Goal: Communication & Community: Answer question/provide support

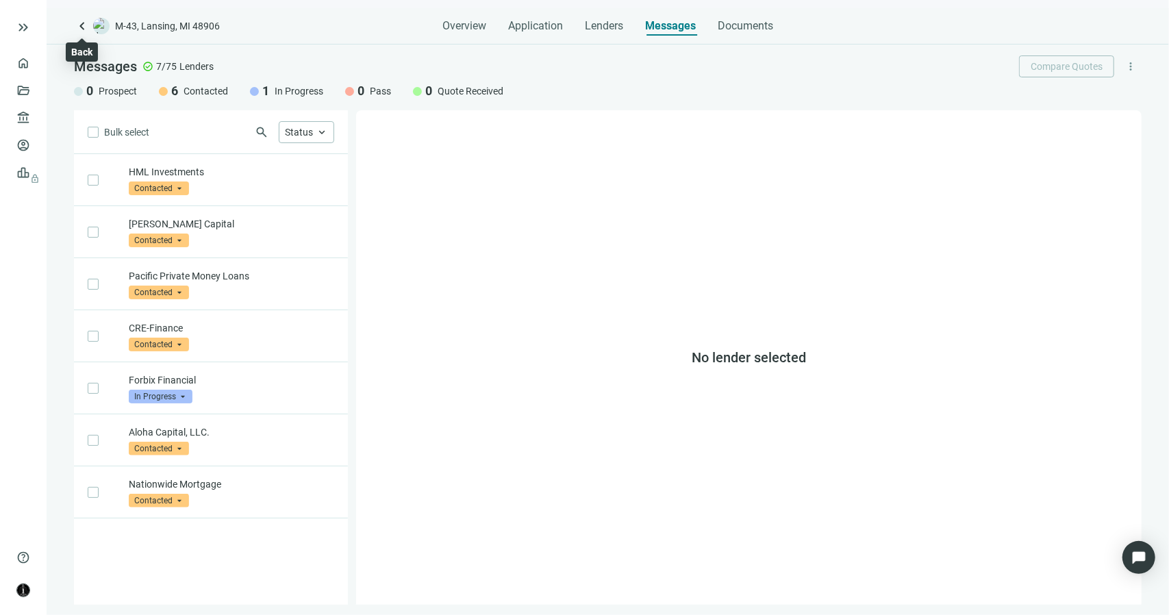
click at [78, 28] on span "keyboard_arrow_left" at bounding box center [82, 26] width 16 height 16
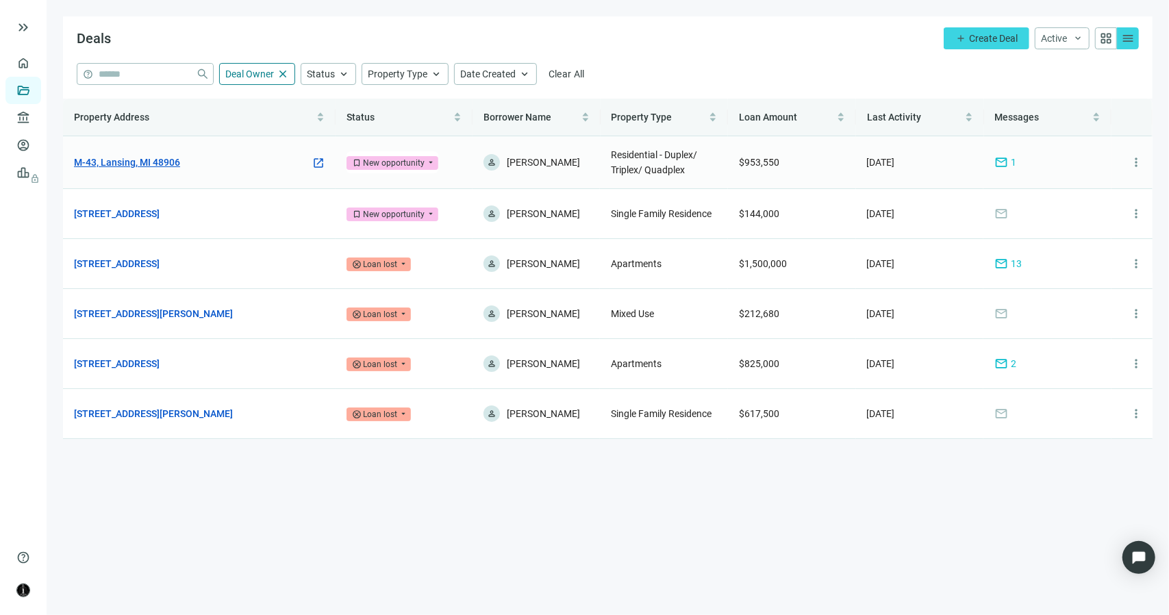
click at [120, 166] on link "M-43, Lansing, MI 48906" at bounding box center [127, 162] width 106 height 15
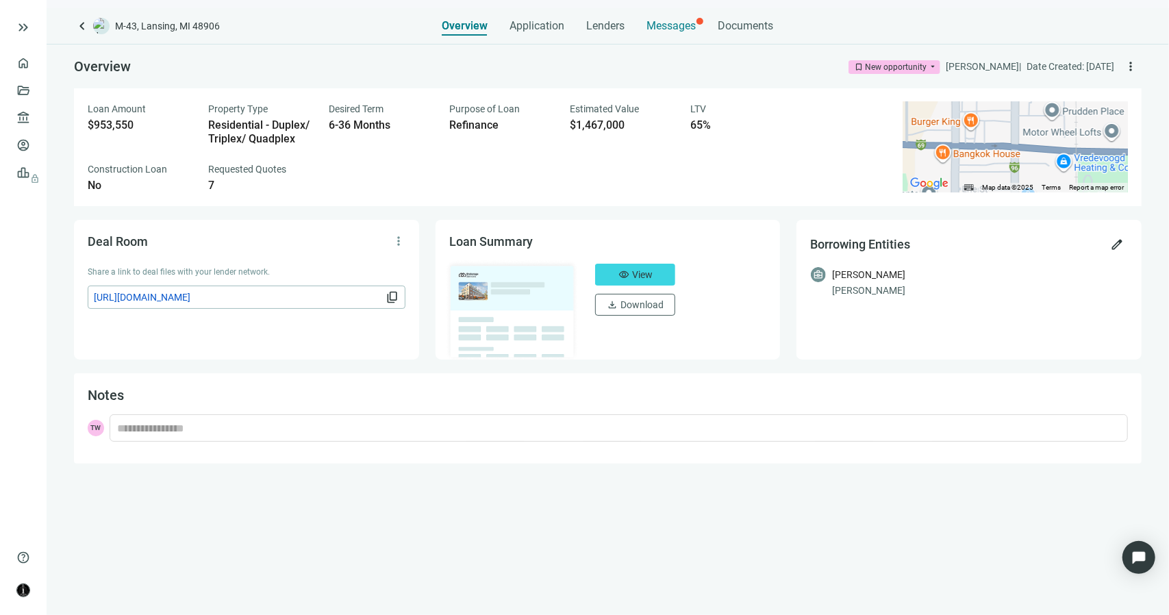
click at [673, 28] on span "Messages" at bounding box center [671, 25] width 49 height 13
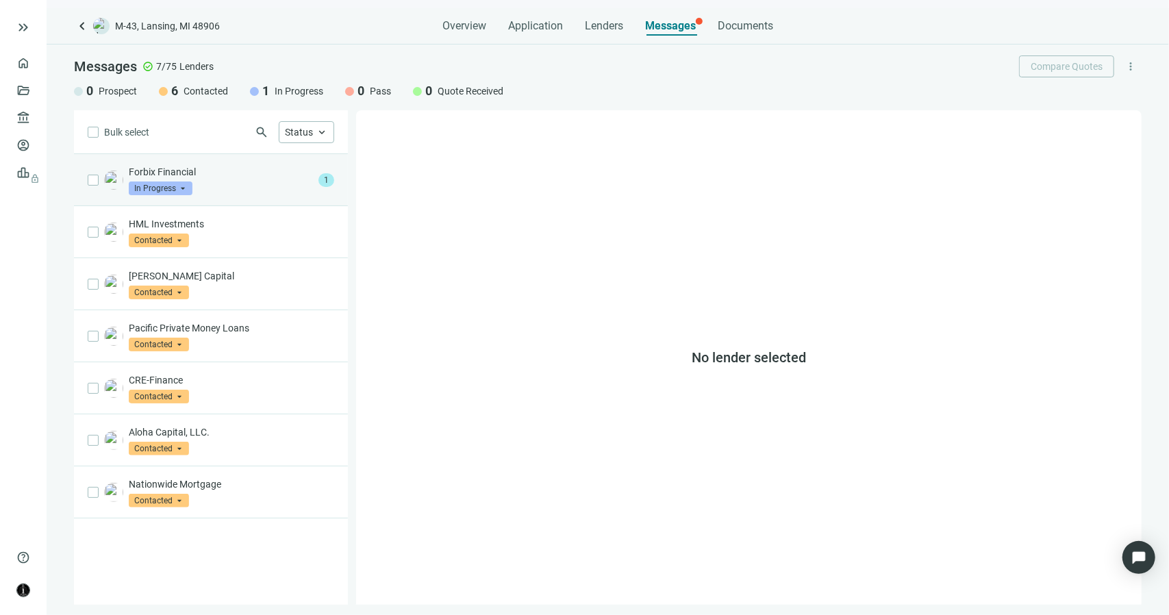
click at [220, 181] on div "Forbix Financial In Progress arrow_drop_down" at bounding box center [221, 180] width 184 height 30
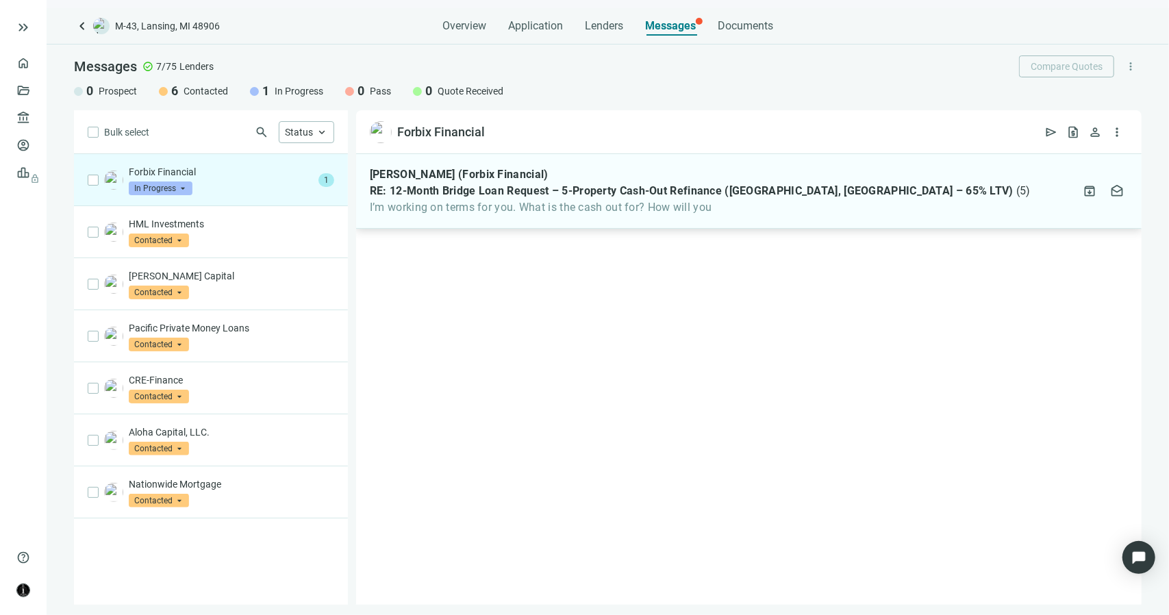
click at [501, 206] on span "I’m working on terms for you. What is the cash out for? How will you" at bounding box center [700, 208] width 661 height 14
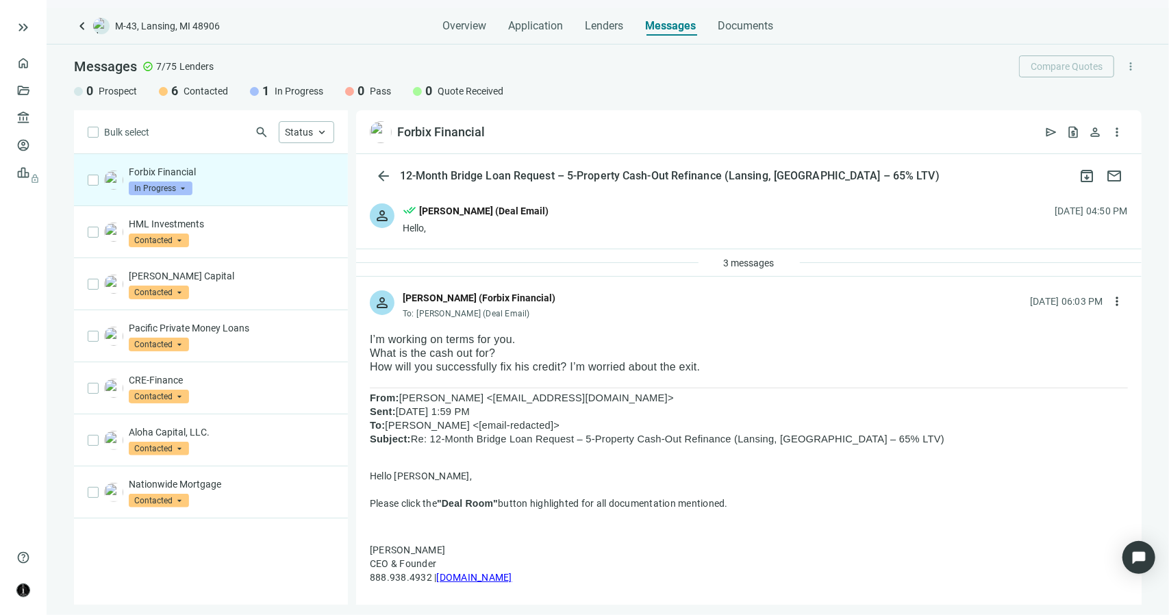
drag, startPoint x: 707, startPoint y: 366, endPoint x: 371, endPoint y: 343, distance: 337.0
drag, startPoint x: 371, startPoint y: 343, endPoint x: 444, endPoint y: 329, distance: 73.9
drag, startPoint x: 439, startPoint y: 318, endPoint x: 465, endPoint y: 366, distance: 54.5
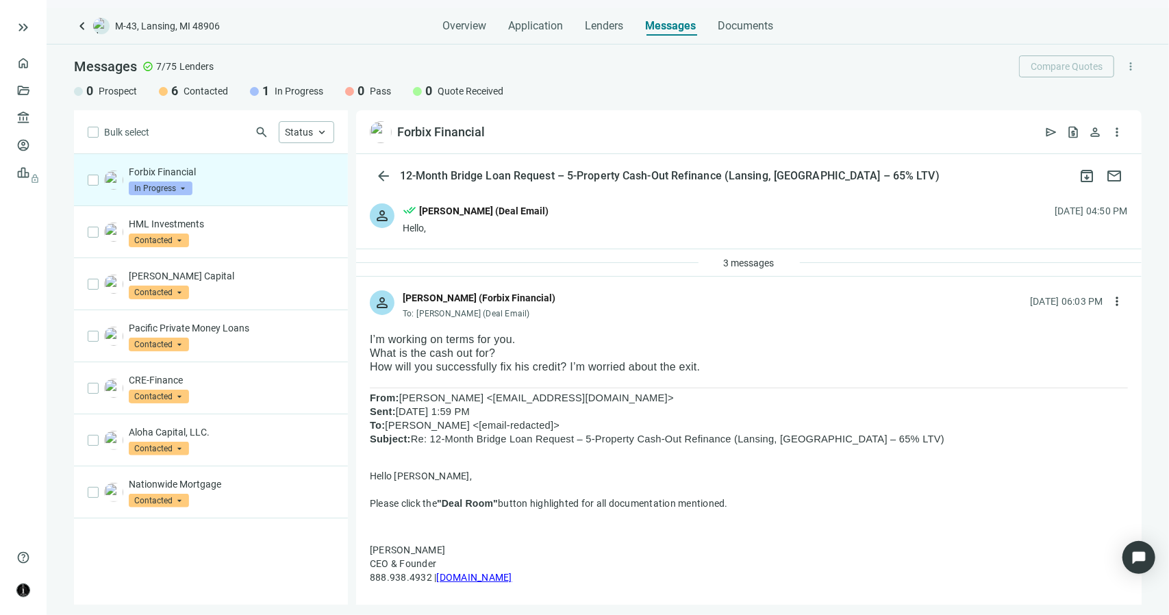
click at [465, 366] on p "How will you successfully fix his credit? I’m worried about the exit." at bounding box center [749, 367] width 758 height 14
drag, startPoint x: 718, startPoint y: 370, endPoint x: 359, endPoint y: 340, distance: 360.0
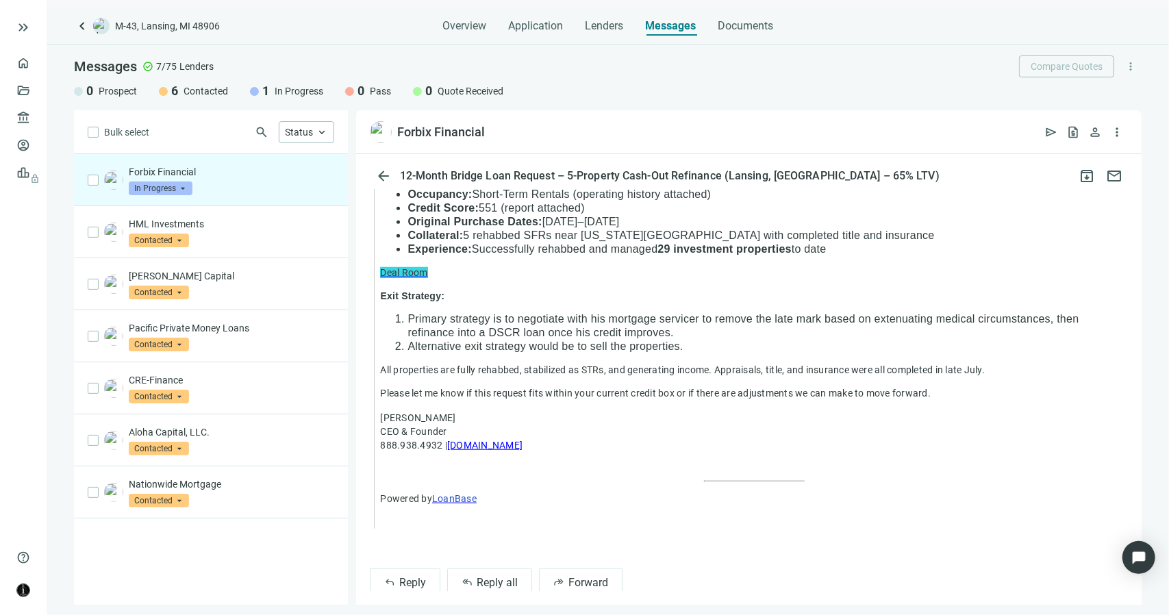
scroll to position [839, 0]
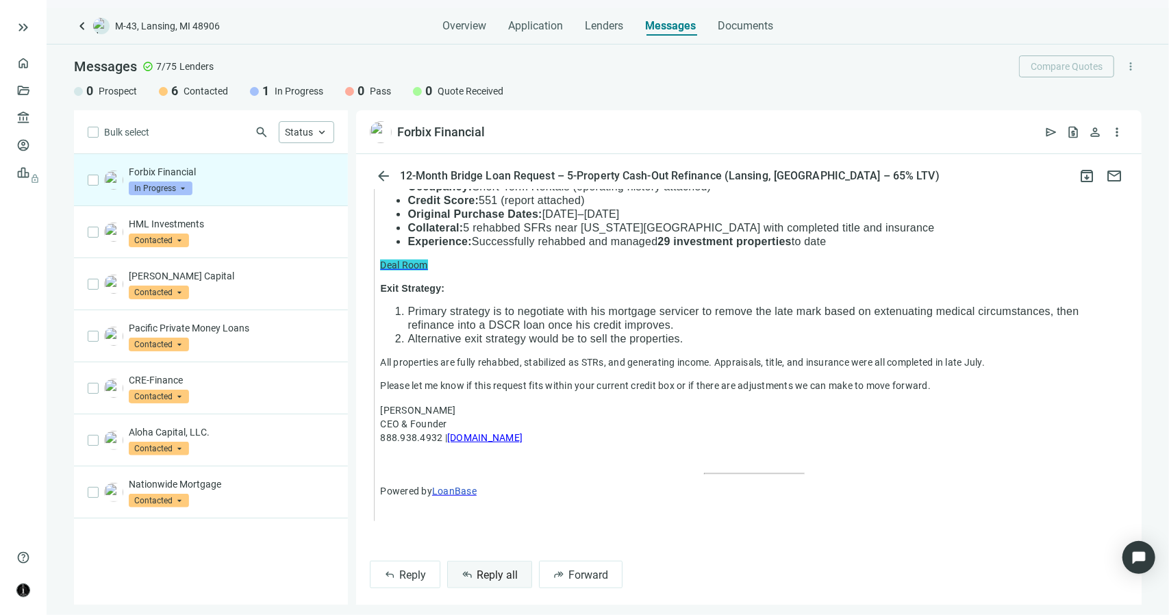
click at [459, 561] on button "reply_all Reply all" at bounding box center [489, 574] width 85 height 27
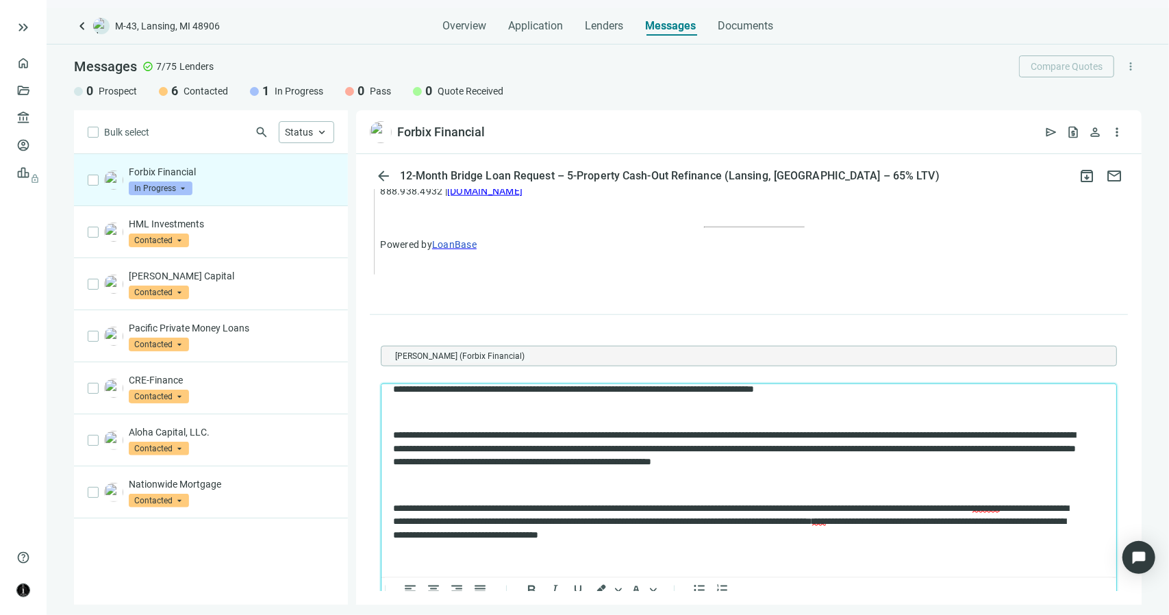
scroll to position [0, 0]
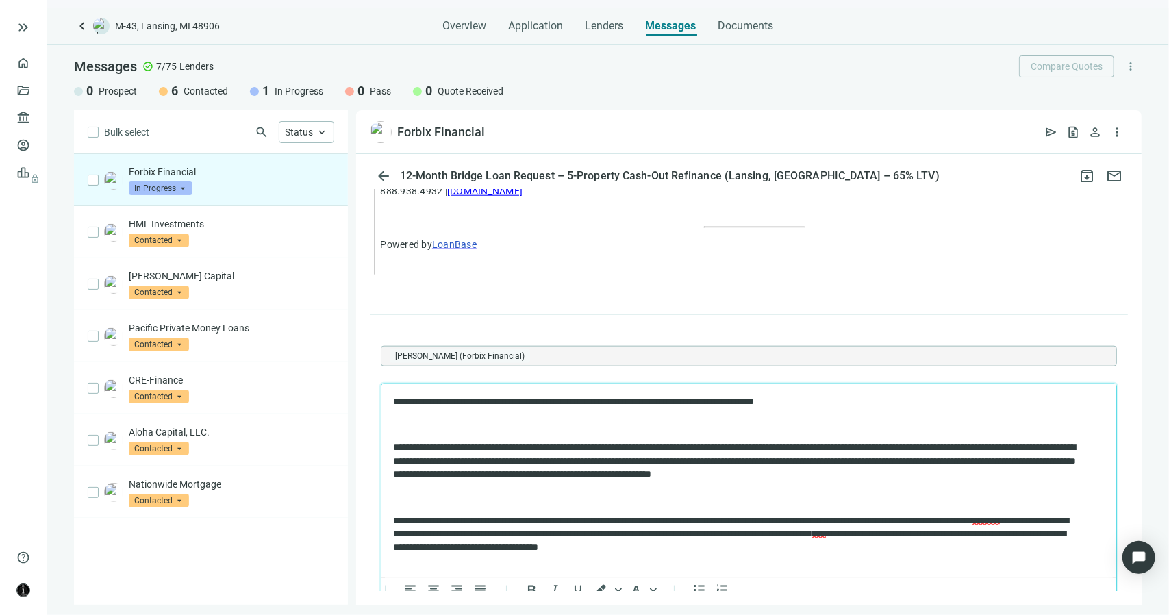
click at [533, 433] on body "**********" at bounding box center [748, 569] width 713 height 351
click at [411, 429] on p "Rich Text Area. Press ALT-0 for help." at bounding box center [747, 425] width 711 height 14
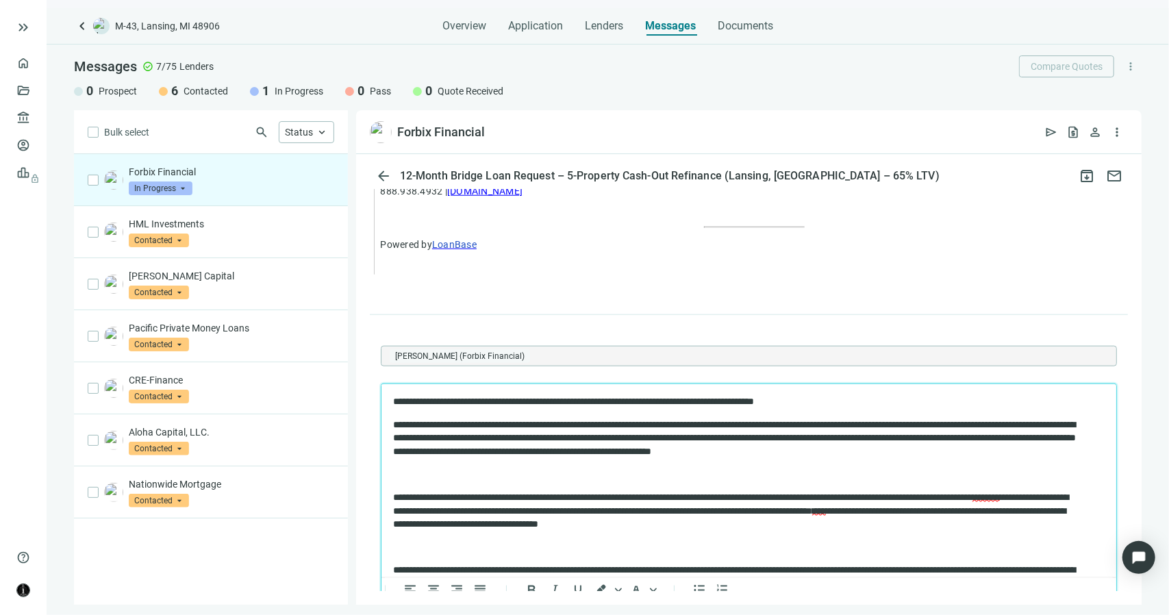
click at [419, 475] on p "Rich Text Area. Press ALT-0 for help." at bounding box center [747, 474] width 711 height 14
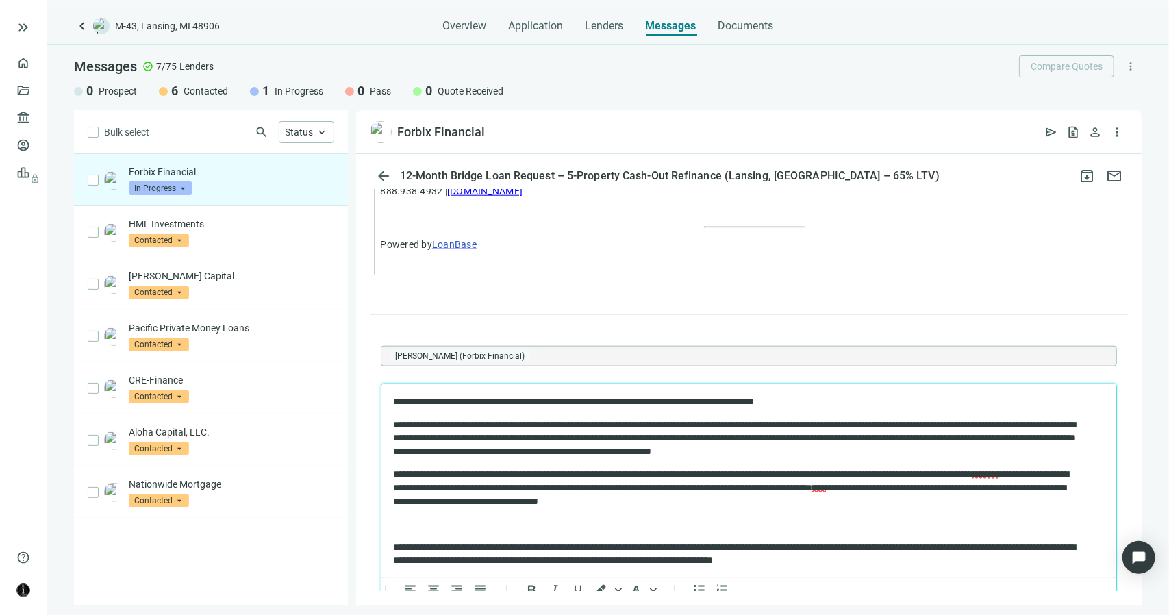
click at [415, 527] on p "Rich Text Area. Press ALT-0 for help." at bounding box center [747, 524] width 711 height 14
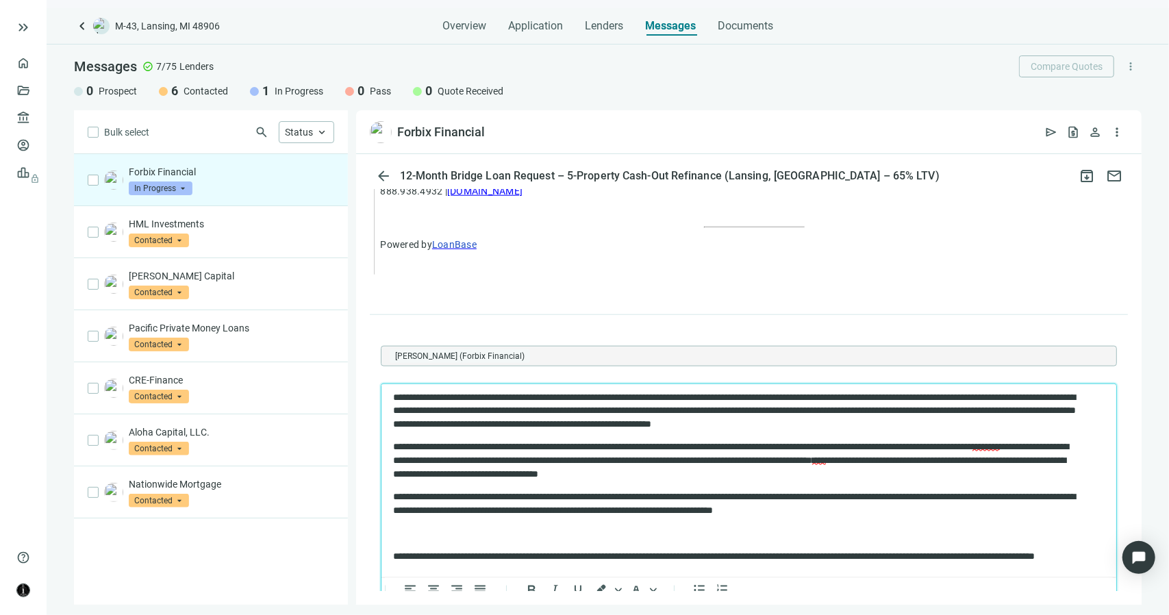
scroll to position [110, 0]
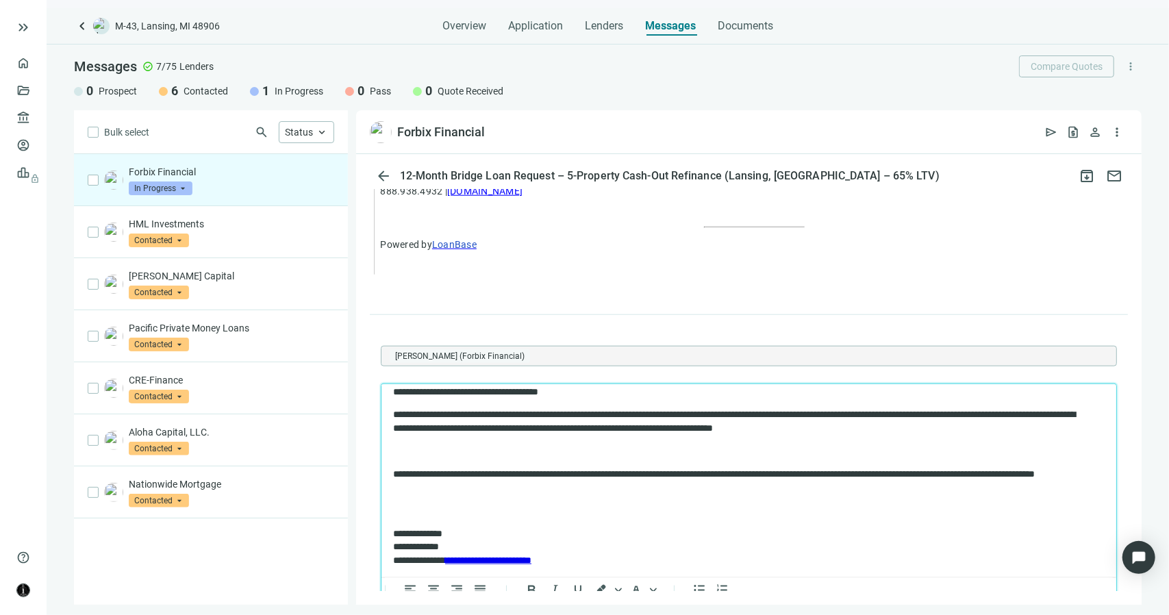
click at [412, 462] on body "**********" at bounding box center [748, 426] width 713 height 282
click at [405, 455] on p "Rich Text Area. Press ALT-0 for help." at bounding box center [747, 451] width 711 height 14
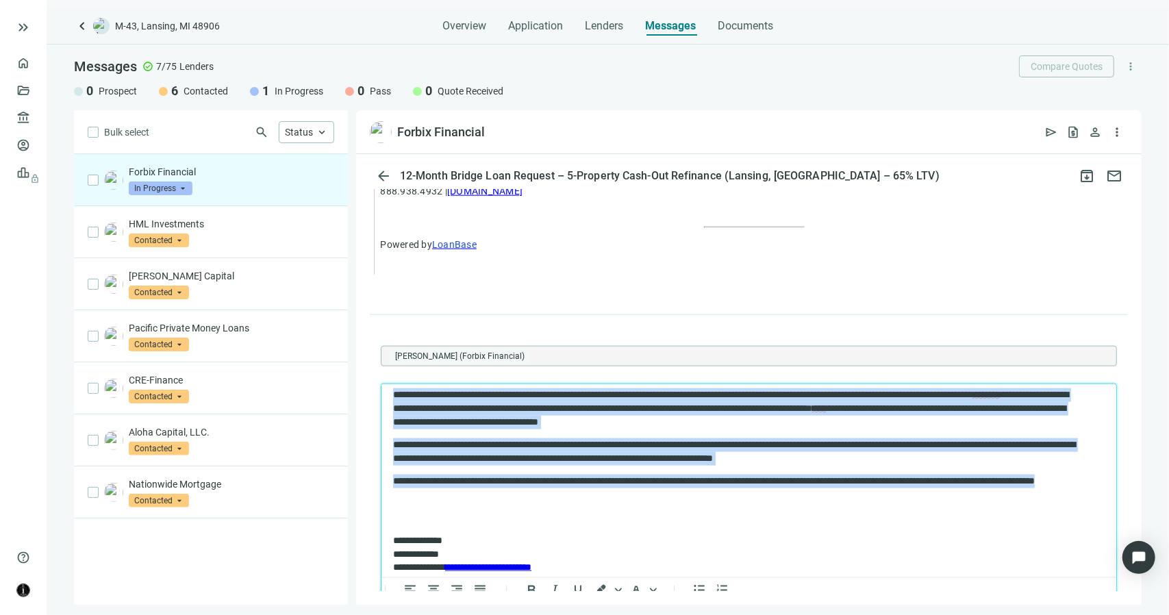
scroll to position [0, 0]
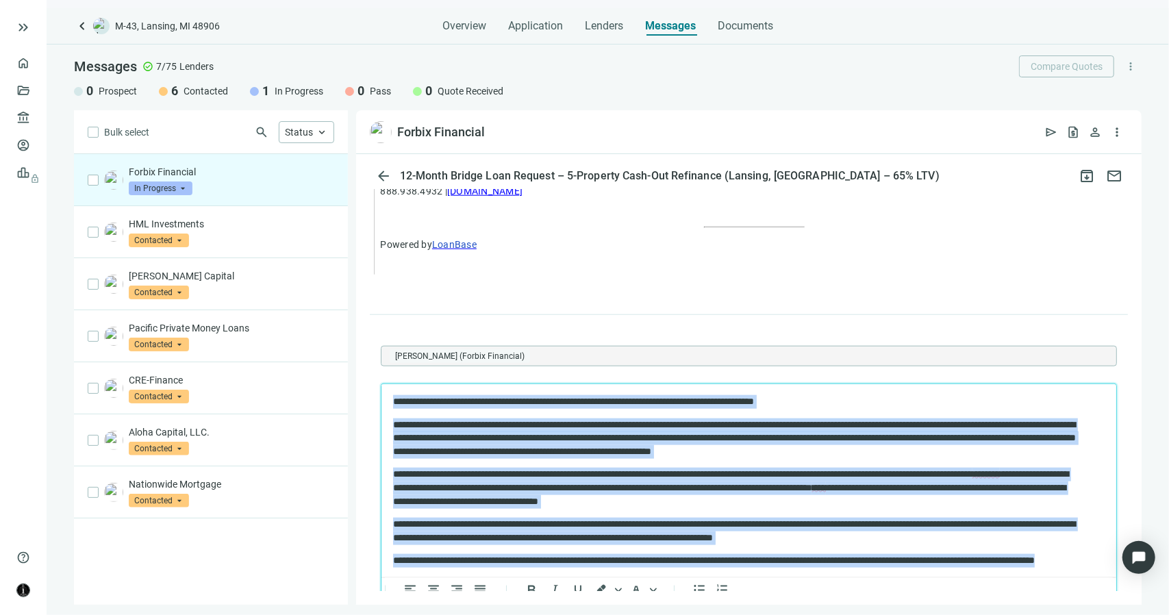
drag, startPoint x: 497, startPoint y: 488, endPoint x: 762, endPoint y: 740, distance: 365.2
click at [381, 383] on html "**********" at bounding box center [748, 523] width 735 height 281
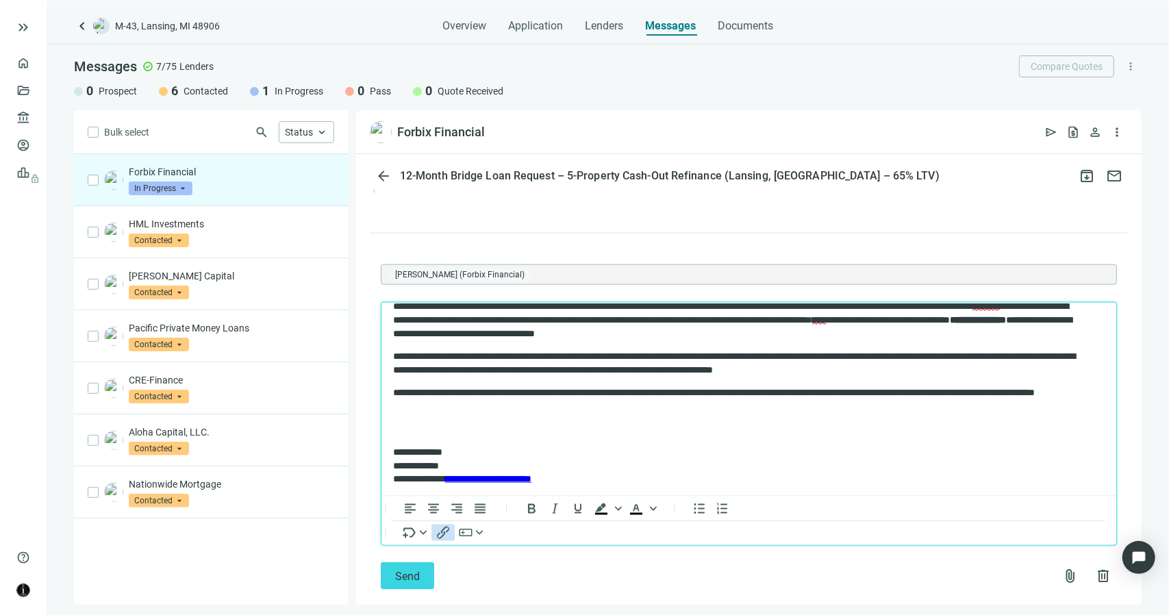
scroll to position [1179, 0]
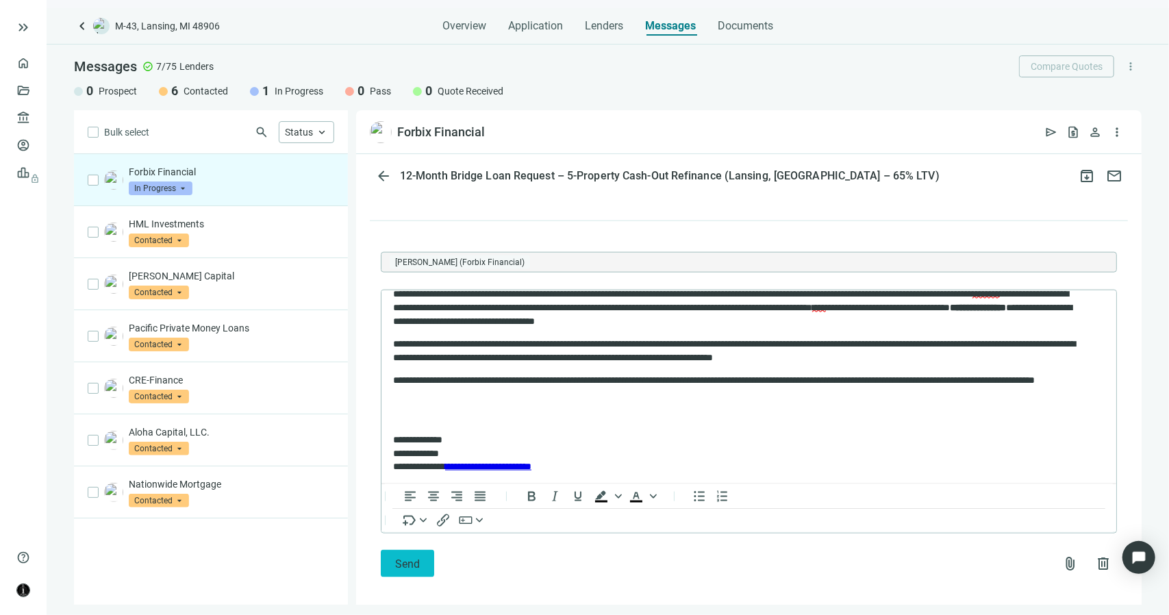
click at [405, 557] on span "Send" at bounding box center [407, 563] width 25 height 13
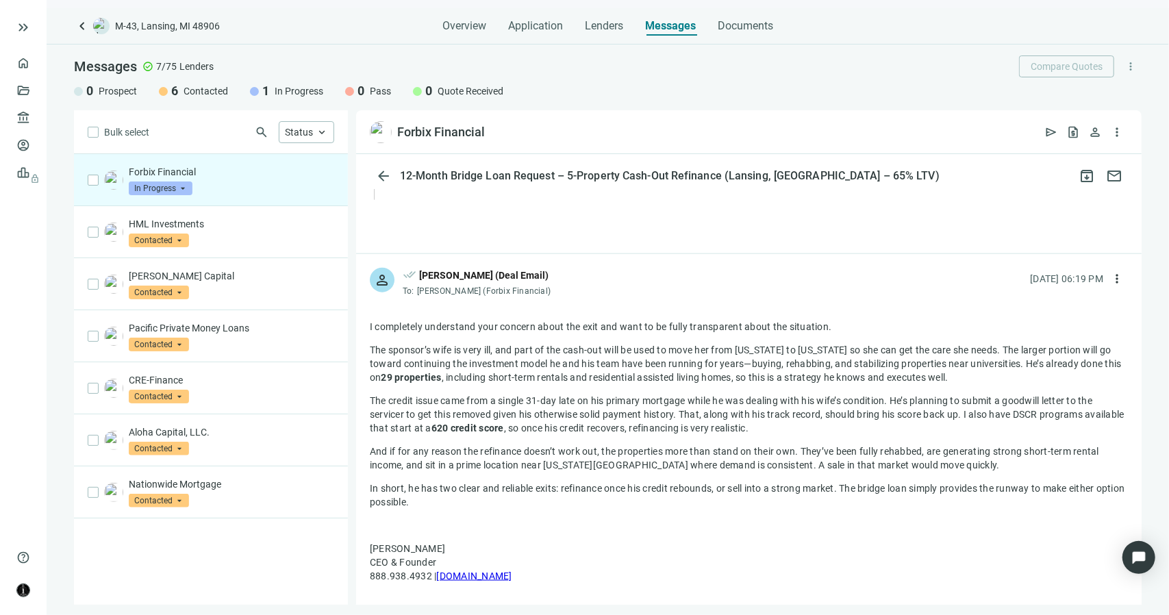
scroll to position [1141, 0]
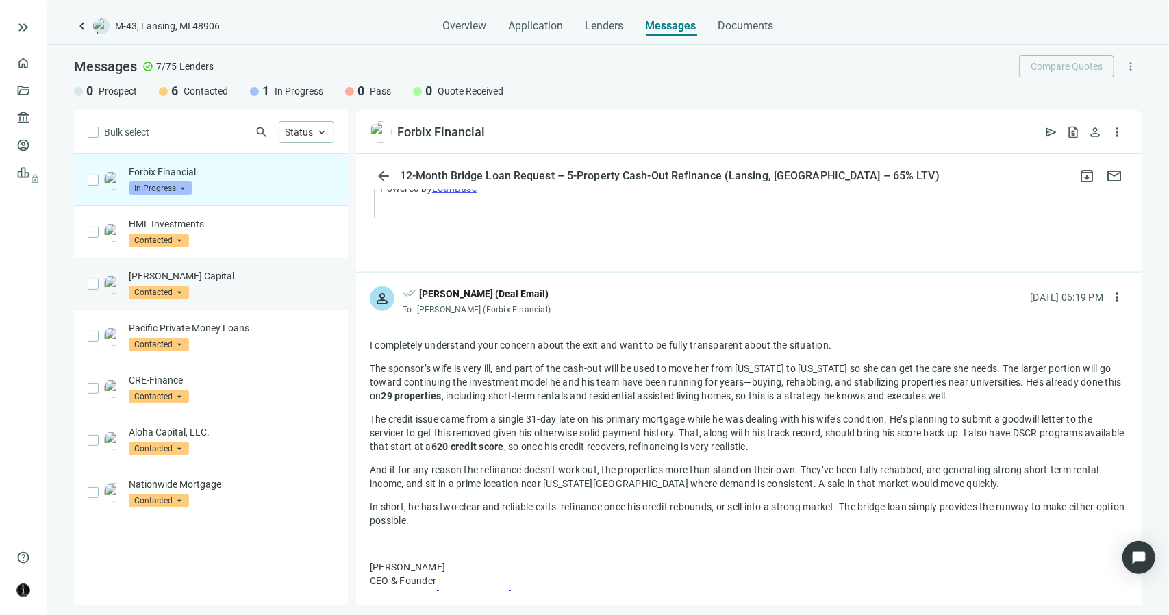
click at [244, 269] on p "[PERSON_NAME] Capital" at bounding box center [231, 276] width 205 height 14
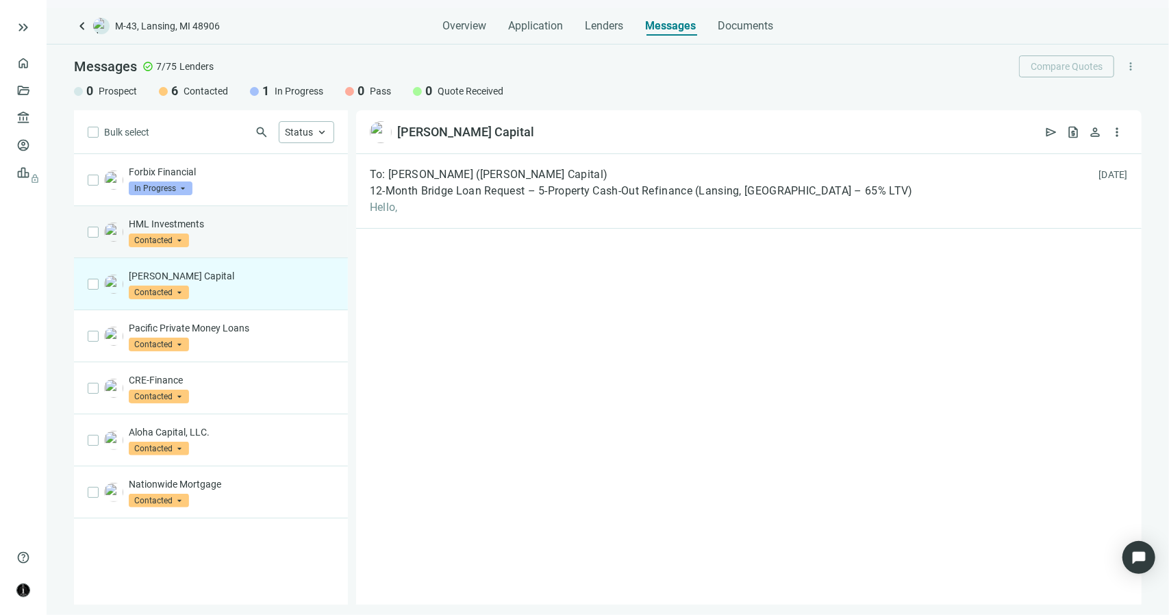
click at [238, 221] on p "HML Investments" at bounding box center [231, 224] width 205 height 14
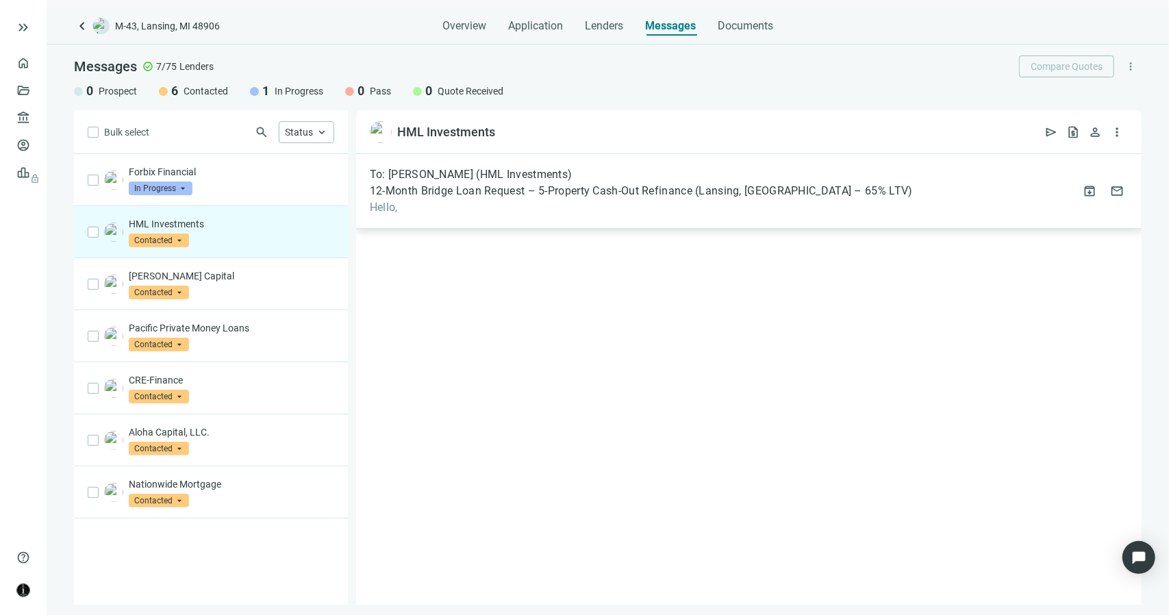
click at [391, 205] on span "Hello," at bounding box center [641, 208] width 543 height 14
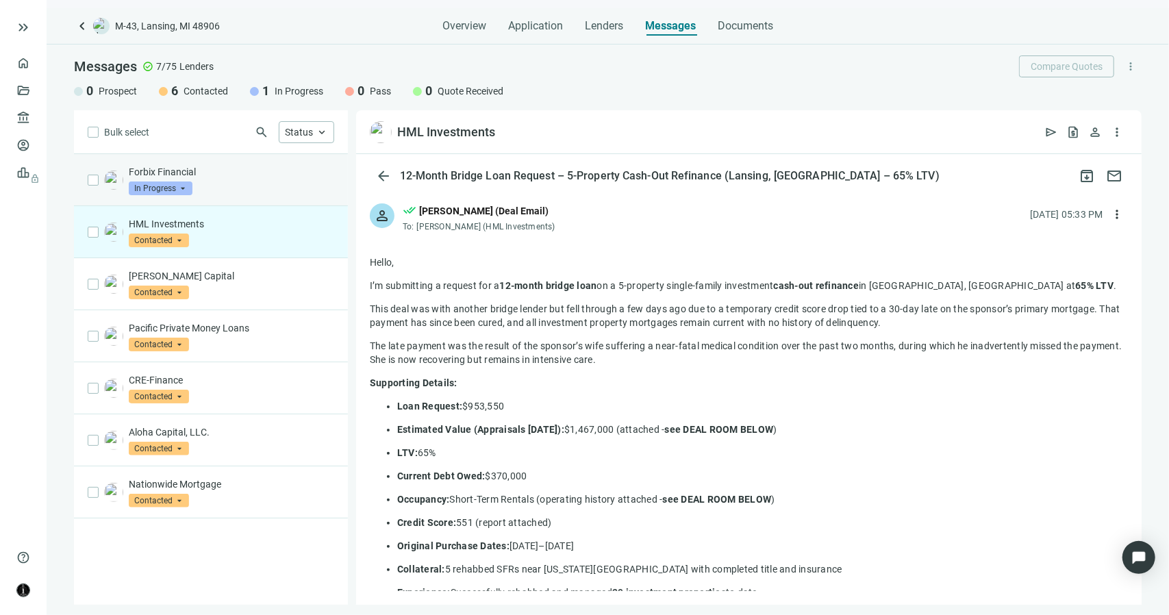
click at [236, 184] on div "Forbix Financial In Progress arrow_drop_down" at bounding box center [231, 180] width 205 height 30
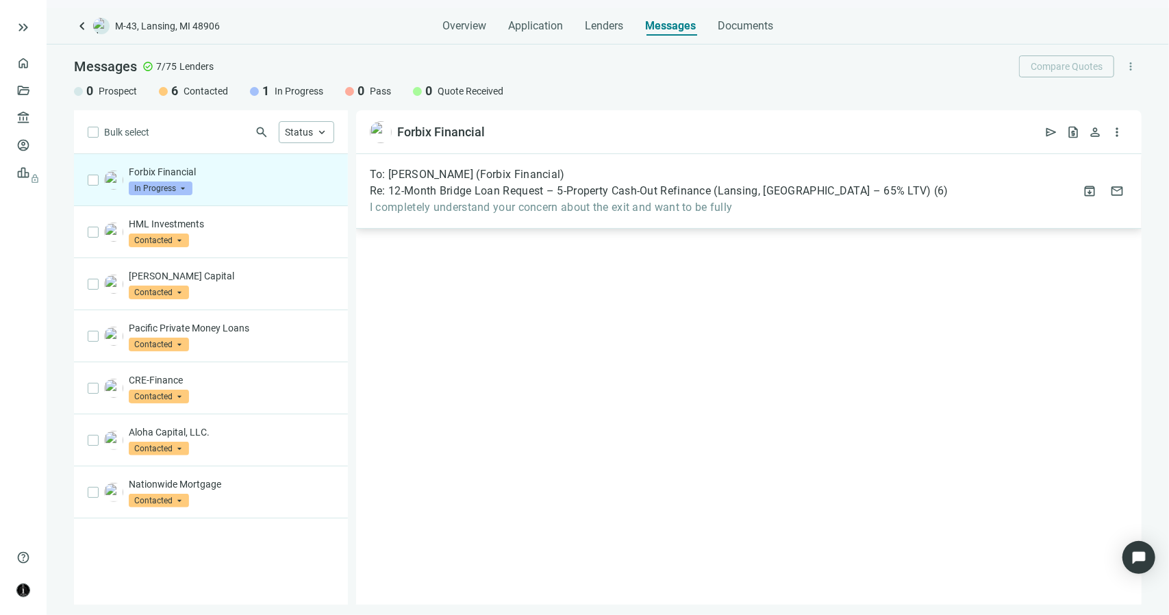
click at [546, 202] on span "I completely understand your concern about the exit and want to be fully" at bounding box center [659, 208] width 579 height 14
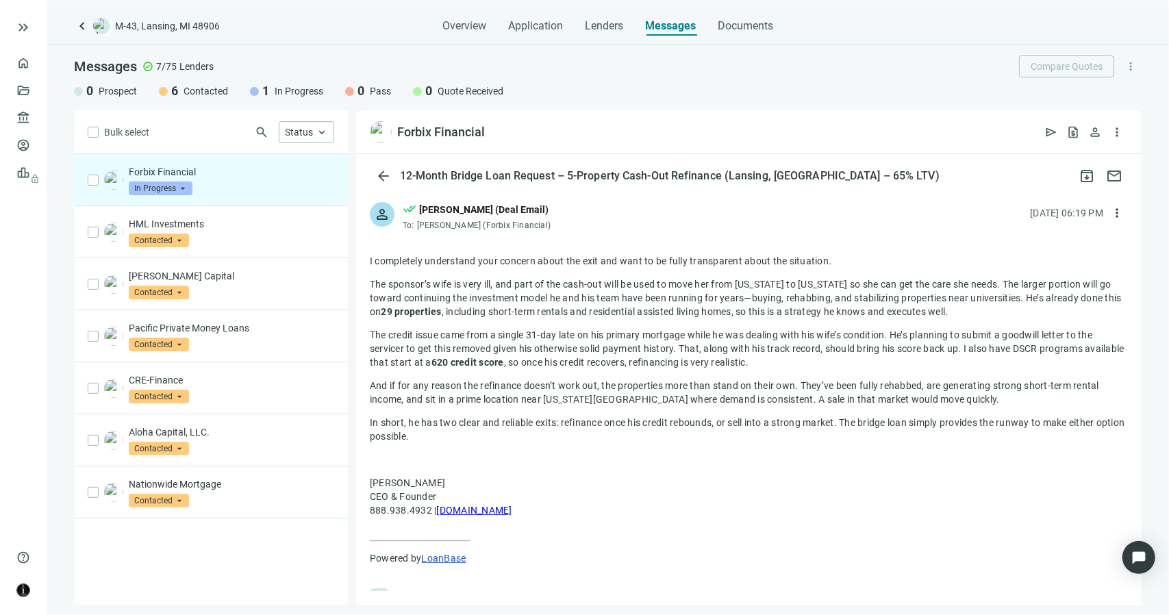
scroll to position [137, 0]
